Goal: Book appointment/travel/reservation

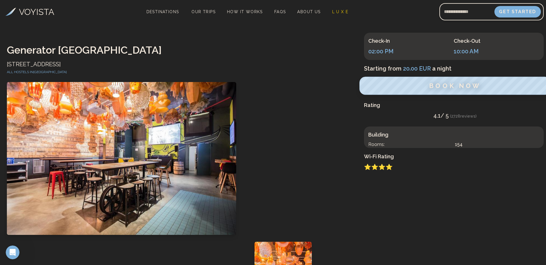
click at [433, 89] on span "BOOK NOW" at bounding box center [455, 85] width 52 height 7
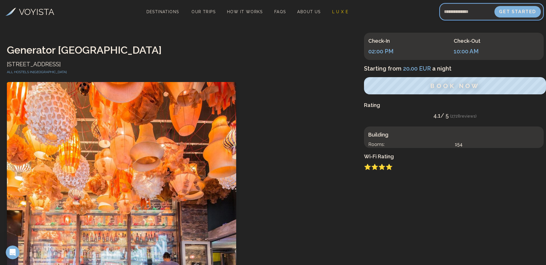
click at [462, 12] on input "Email address" at bounding box center [466, 12] width 55 height 14
type input "**********"
click at [526, 10] on button "Get Started" at bounding box center [517, 12] width 49 height 12
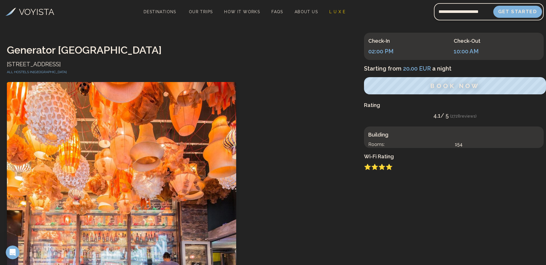
click at [525, 9] on button "Get Started" at bounding box center [517, 12] width 49 height 12
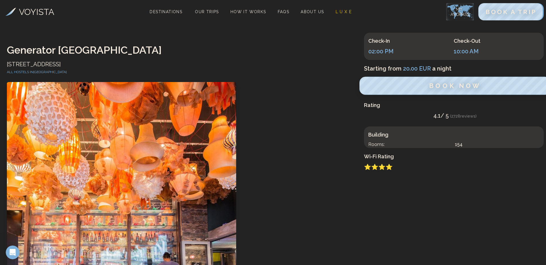
click at [433, 84] on span "BOOK NOW" at bounding box center [455, 85] width 52 height 7
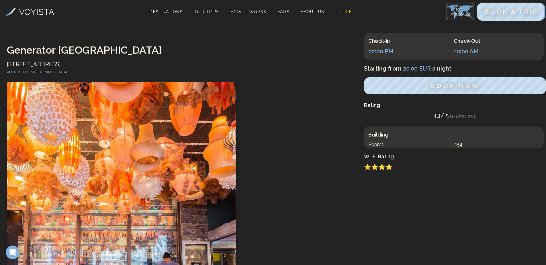
click at [523, 13] on span "BOOK A TRIP" at bounding box center [511, 11] width 54 height 7
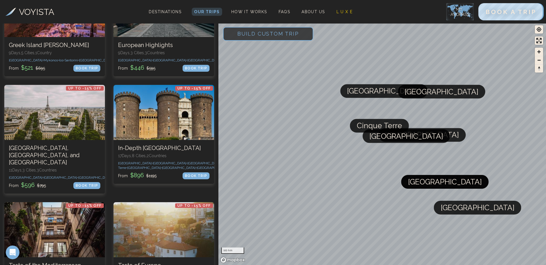
scroll to position [401, 0]
